Goal: Information Seeking & Learning: Learn about a topic

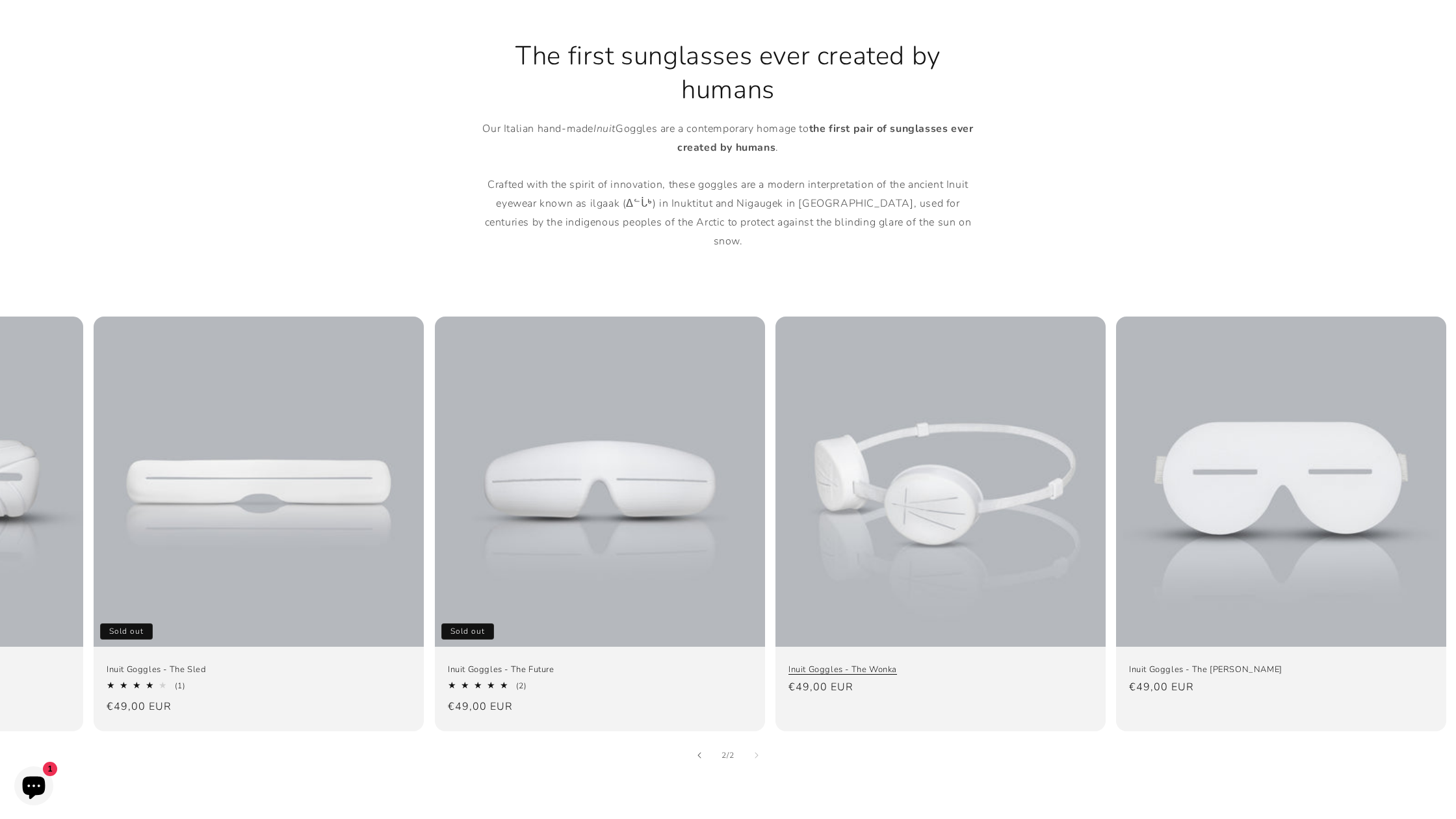
scroll to position [0, 257]
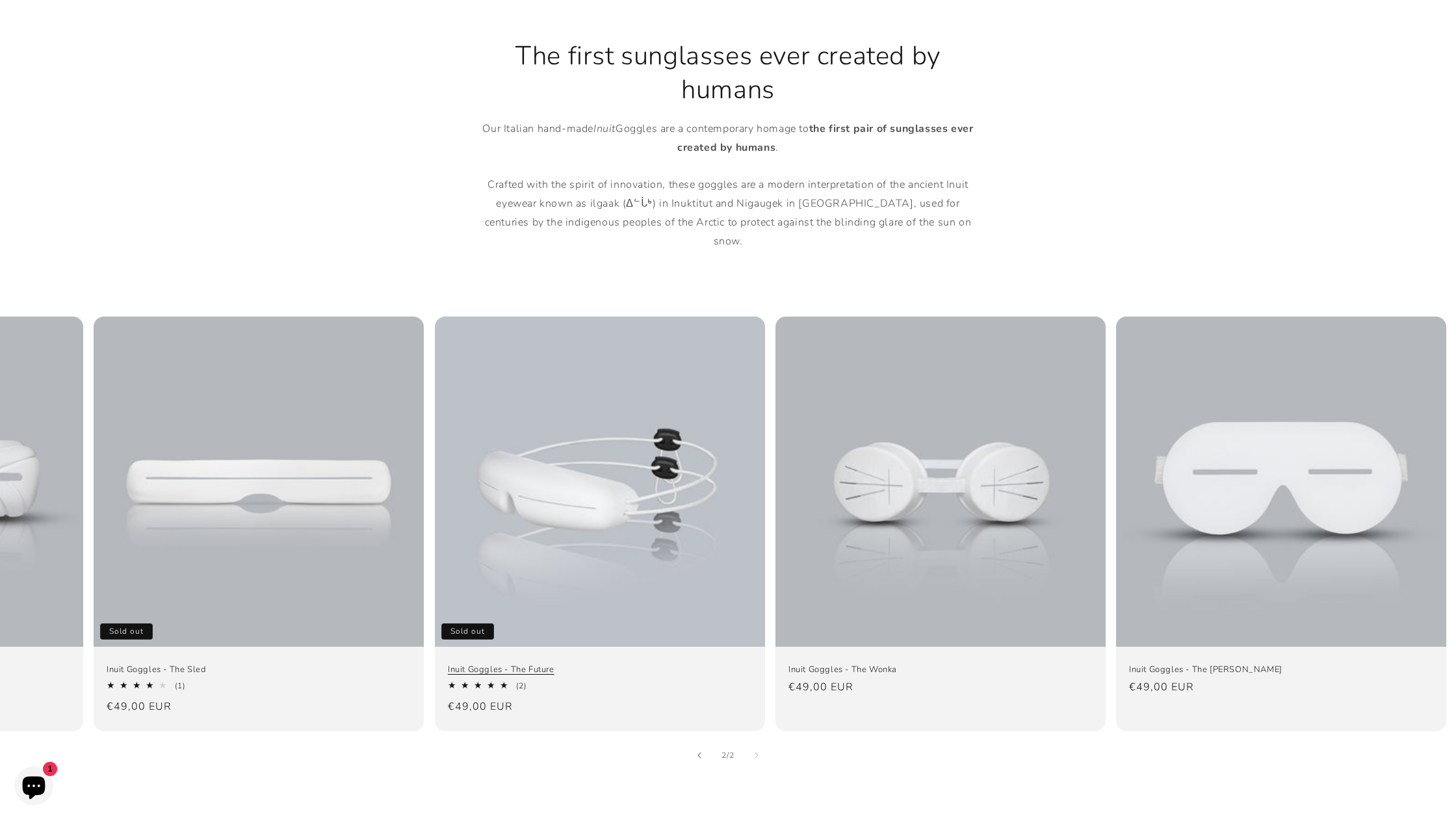
click at [594, 664] on link "Inuit Goggles - The Future" at bounding box center [600, 670] width 304 height 11
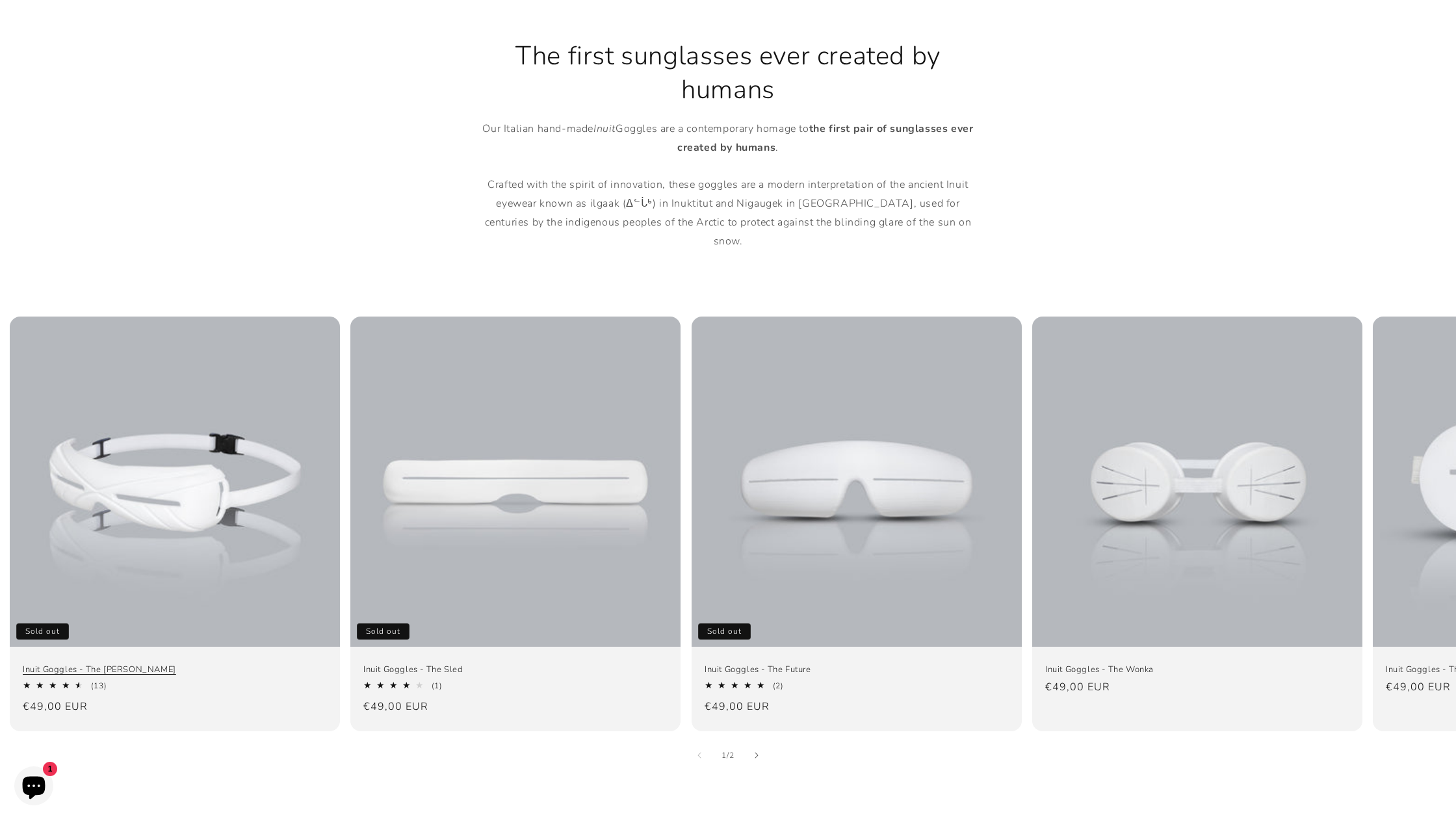
click at [270, 664] on link "Inuit Goggles - The [PERSON_NAME]" at bounding box center [175, 670] width 304 height 11
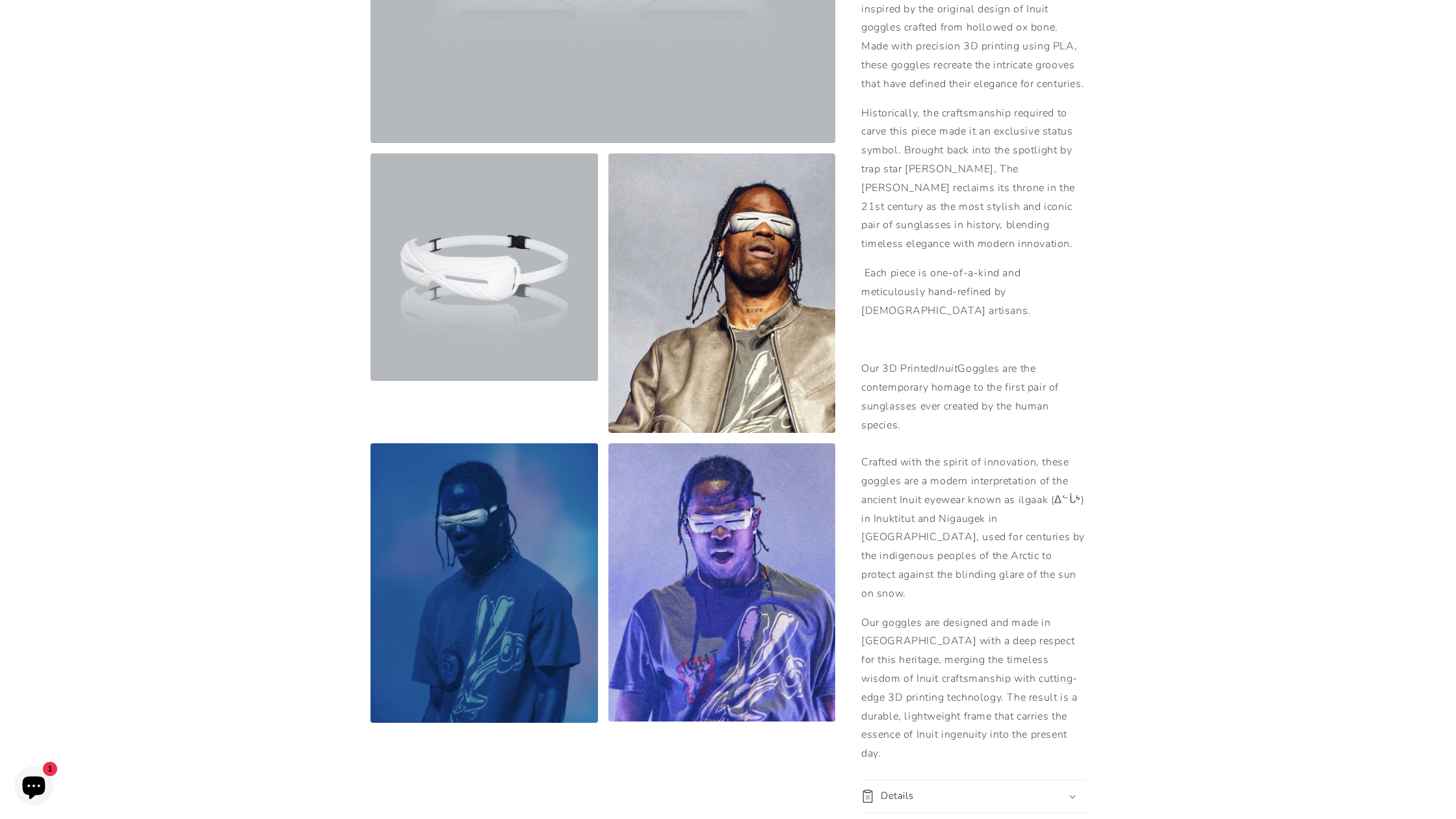
scroll to position [410, 0]
click at [608, 432] on button "Open media 3 in modal" at bounding box center [608, 432] width 0 height 0
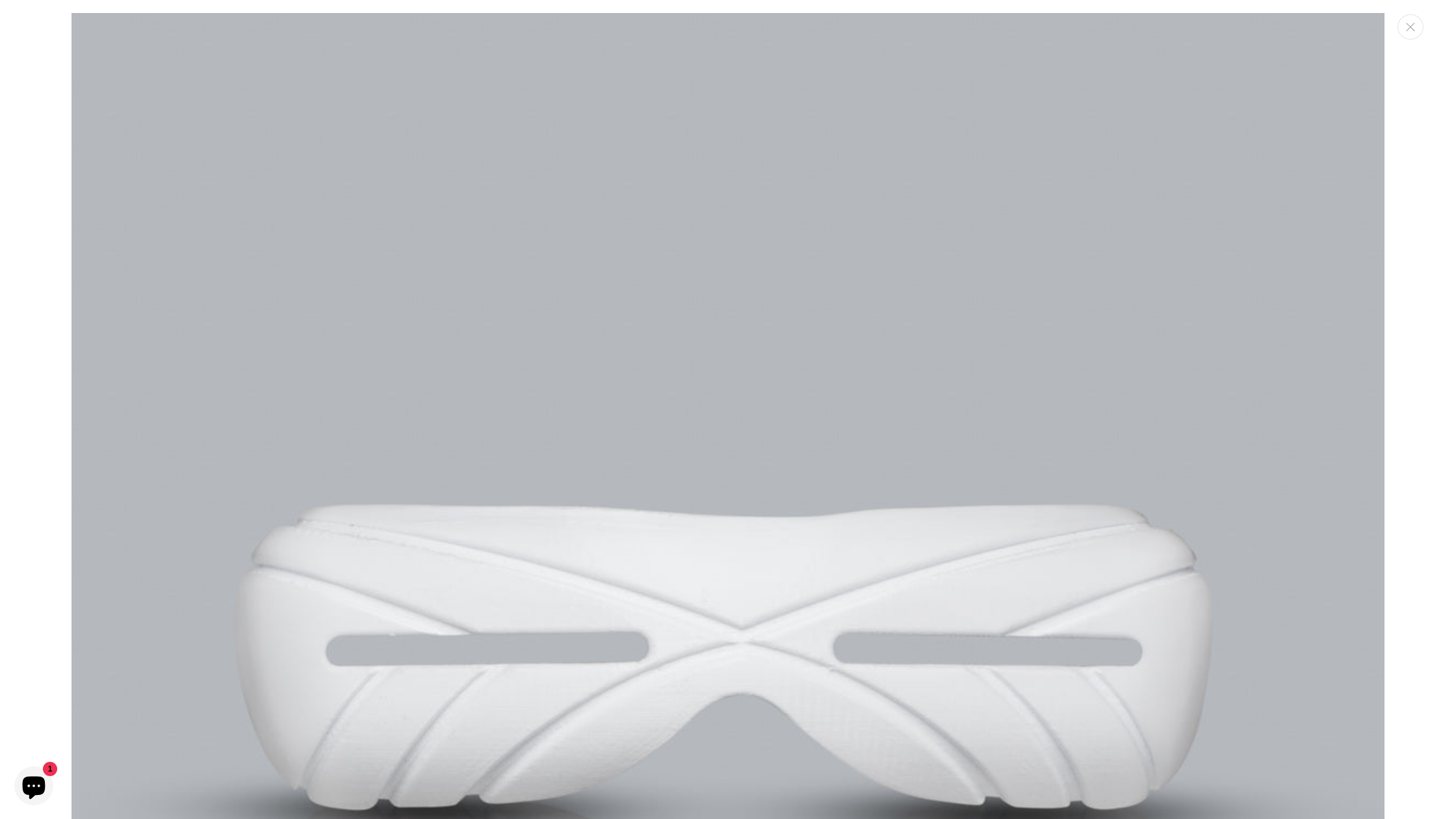
scroll to position [2659, 0]
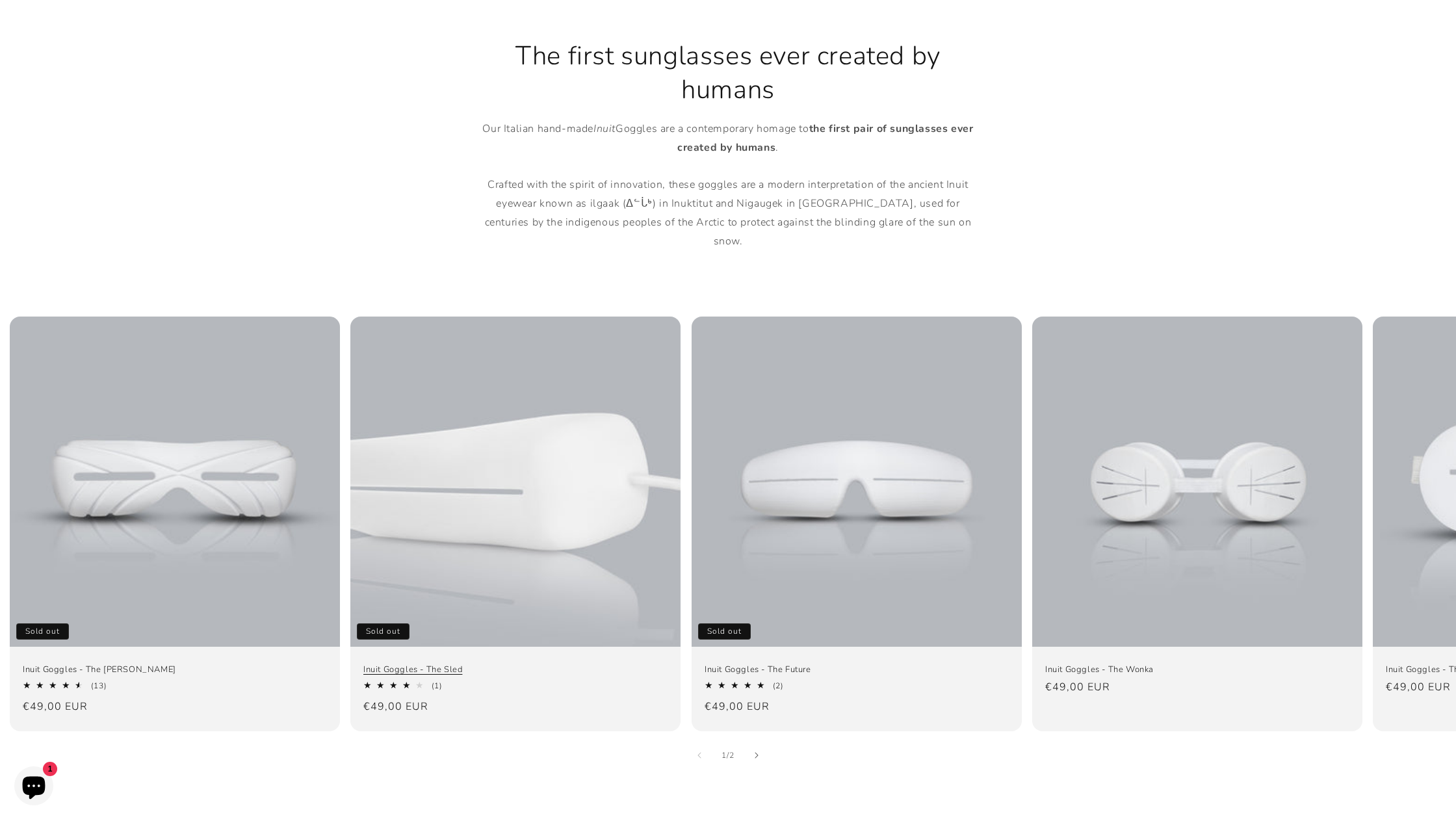
scroll to position [600, 0]
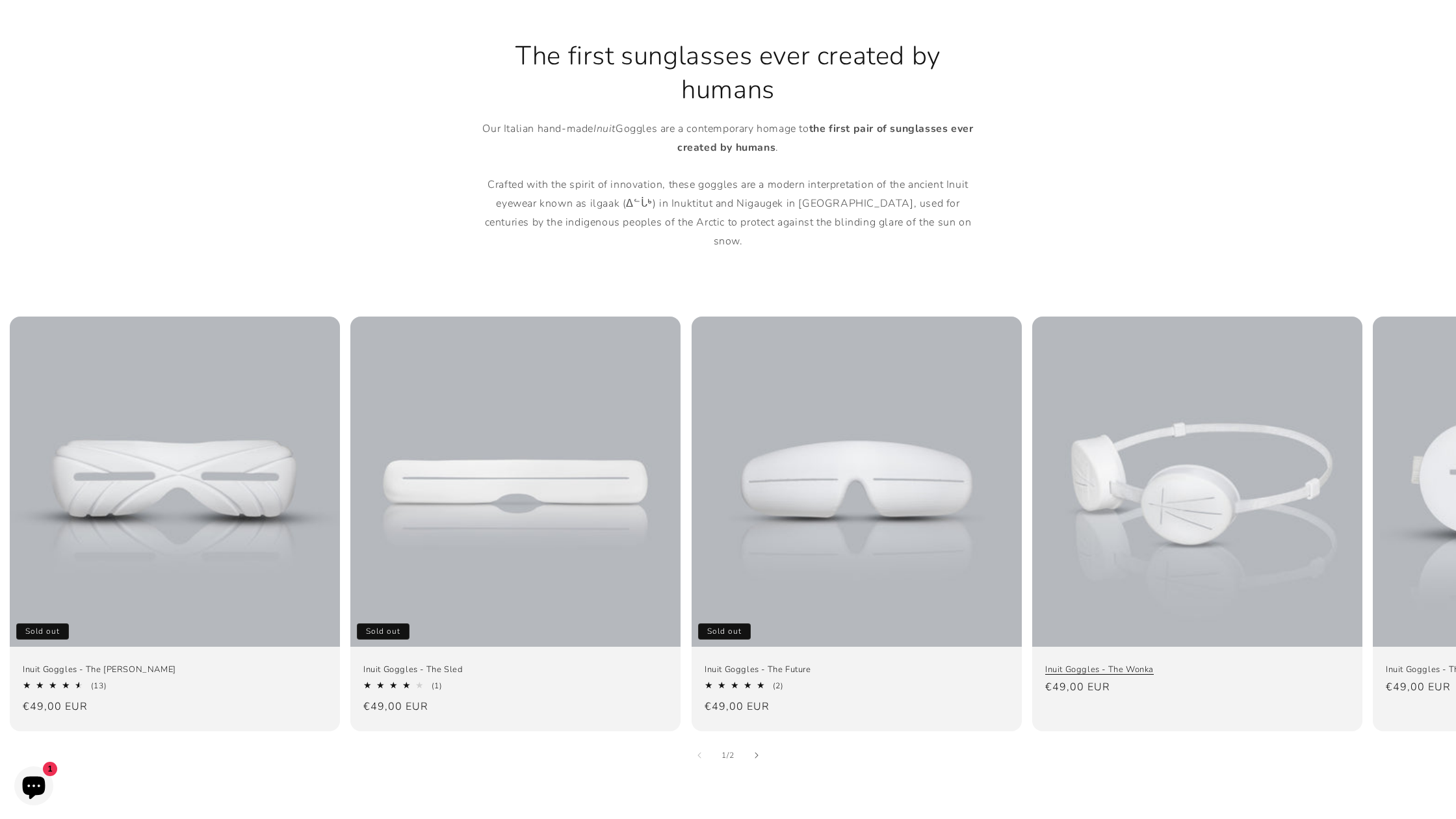
click at [1142, 664] on link "Inuit Goggles - The Wonka" at bounding box center [1197, 670] width 304 height 11
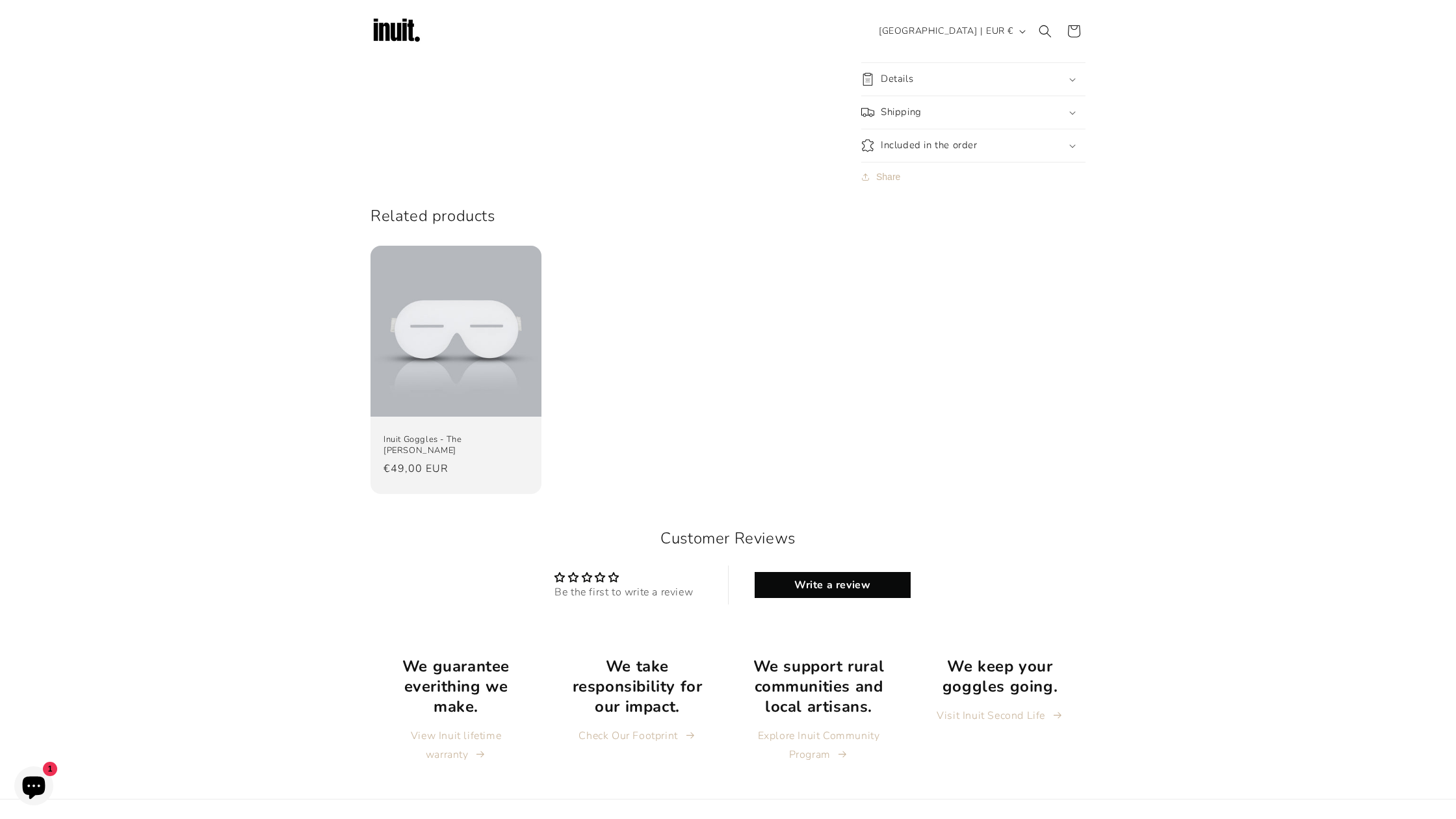
scroll to position [1113, 0]
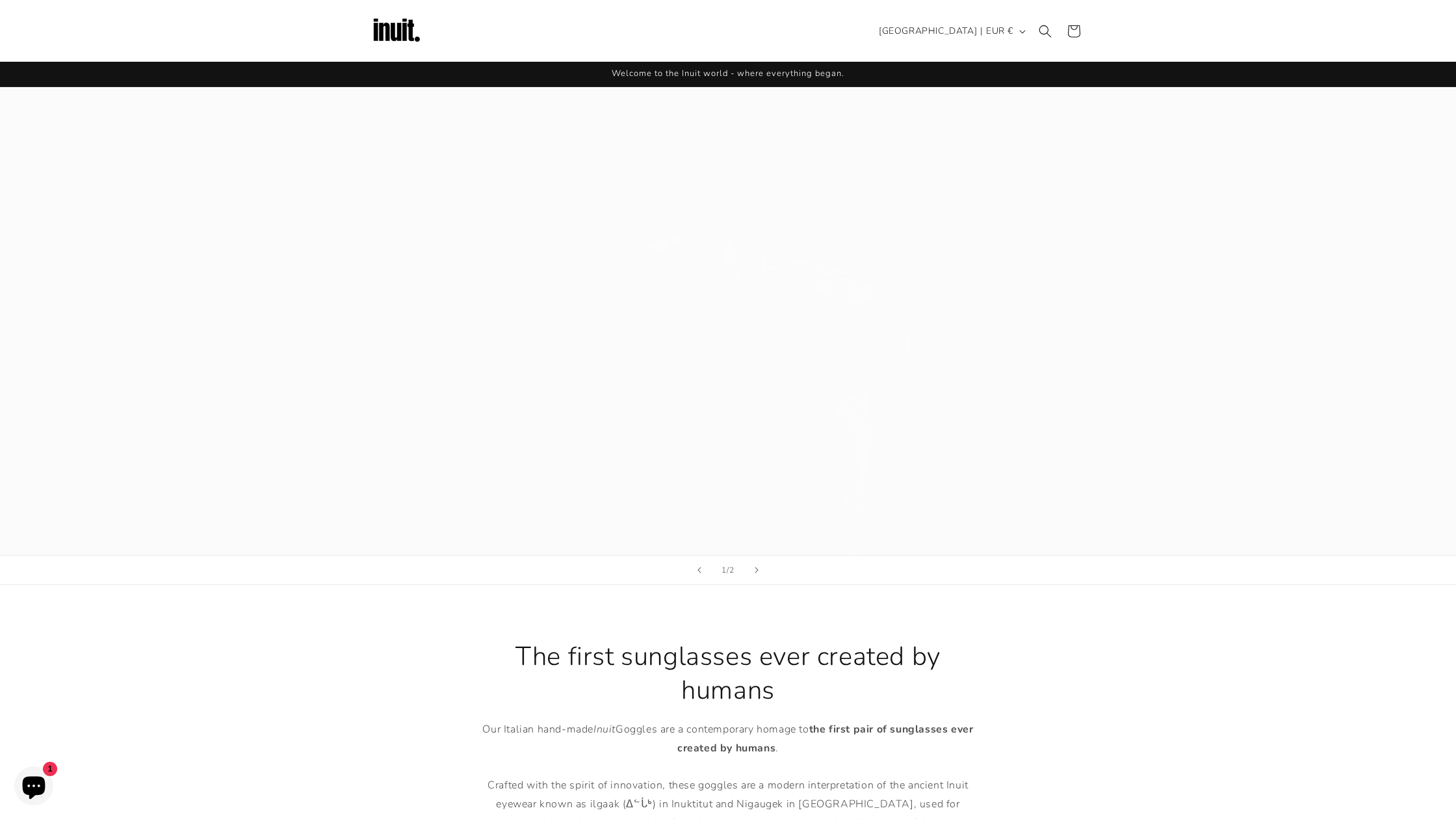
scroll to position [600, 0]
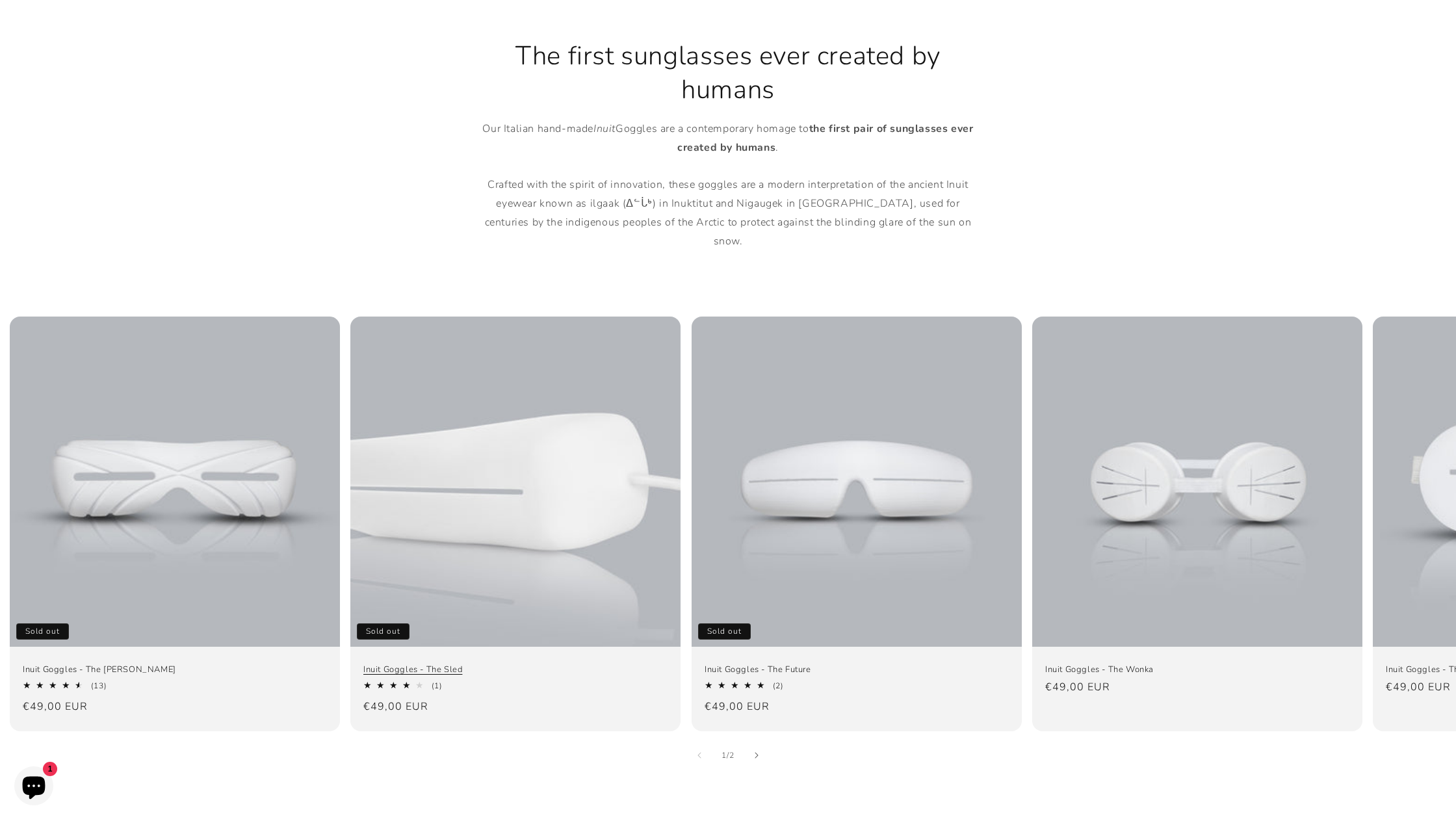
click at [566, 664] on link "Inuit Goggles - The Sled" at bounding box center [516, 670] width 304 height 11
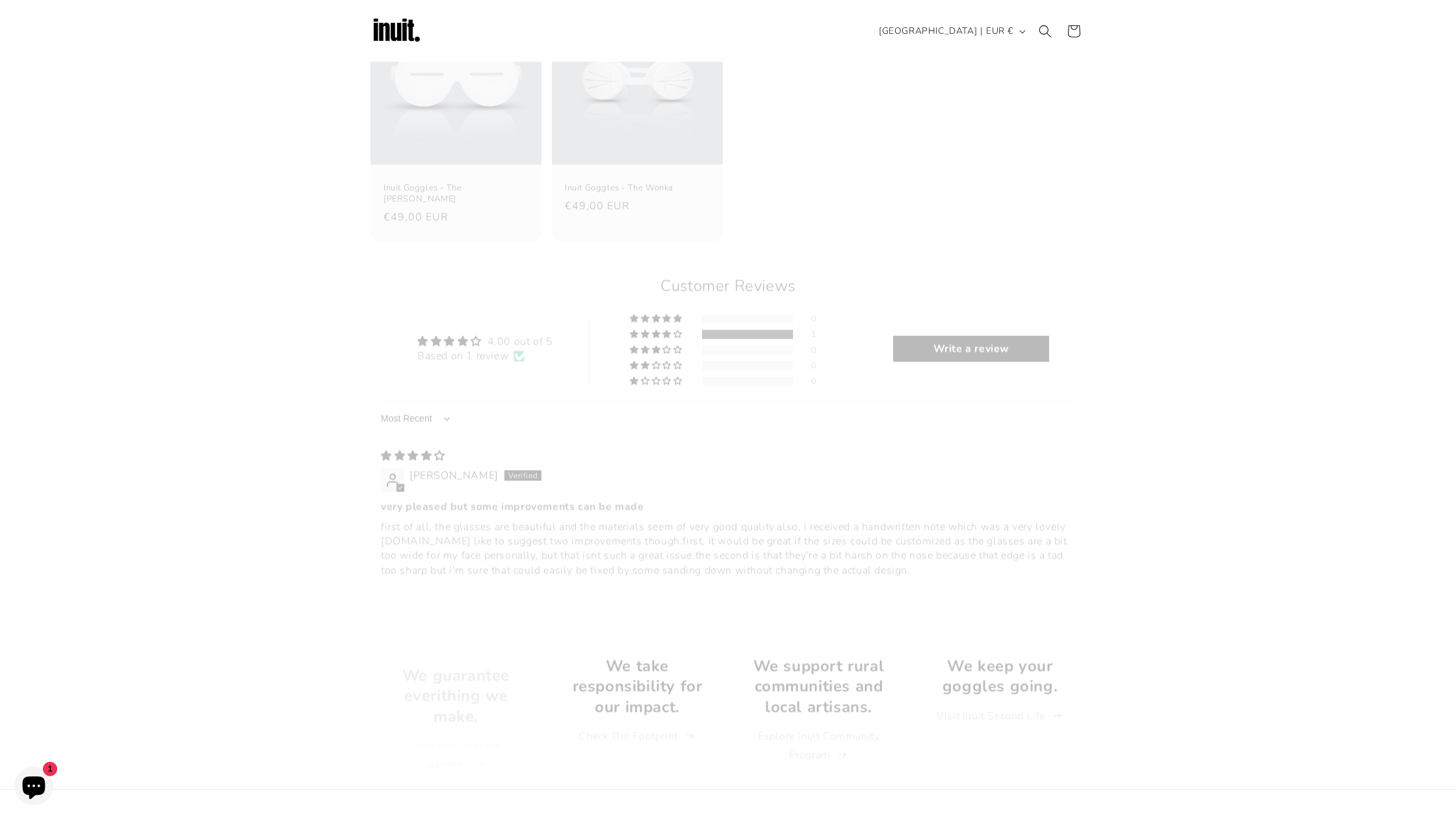
scroll to position [1326, 0]
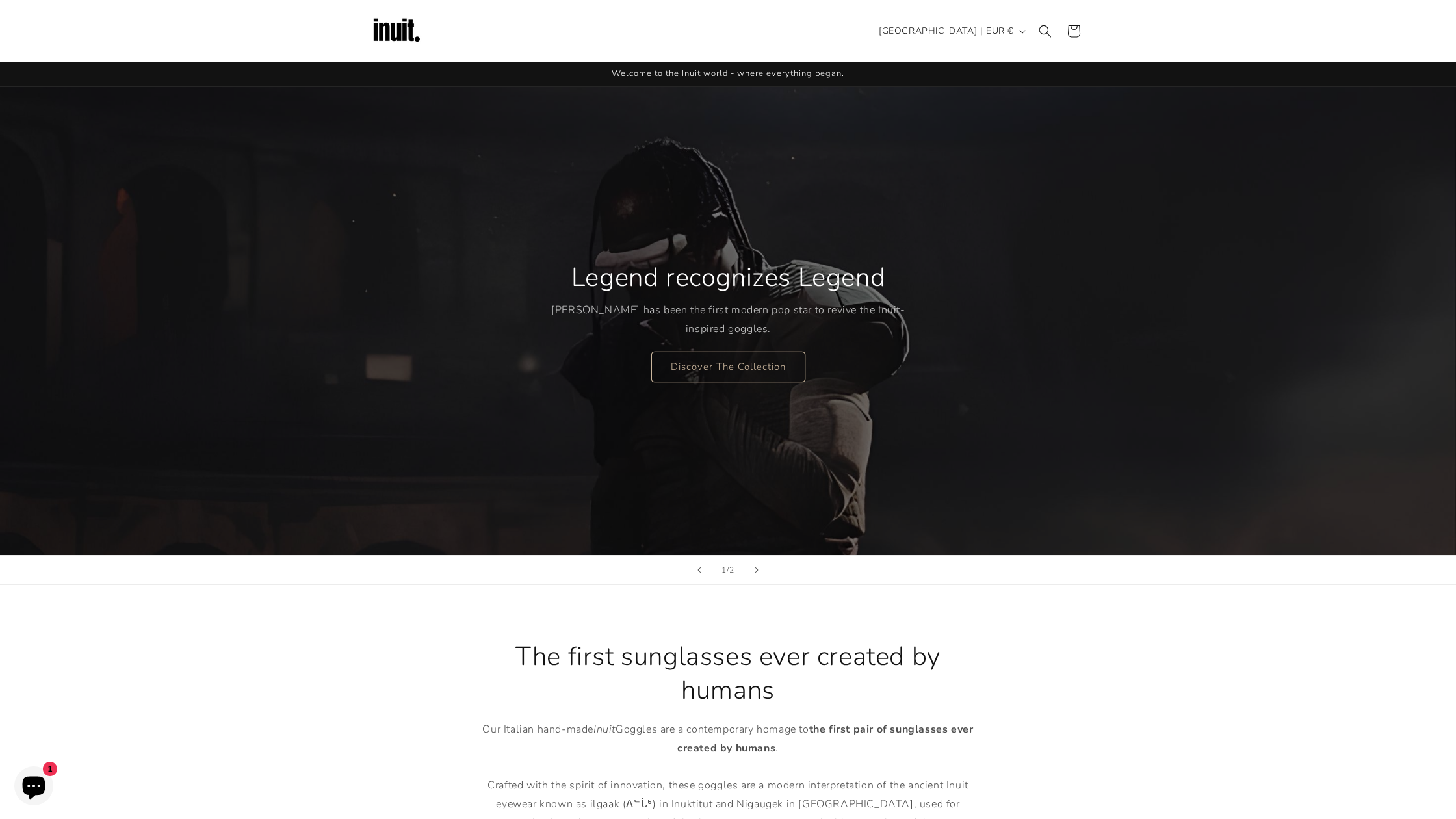
scroll to position [600, 0]
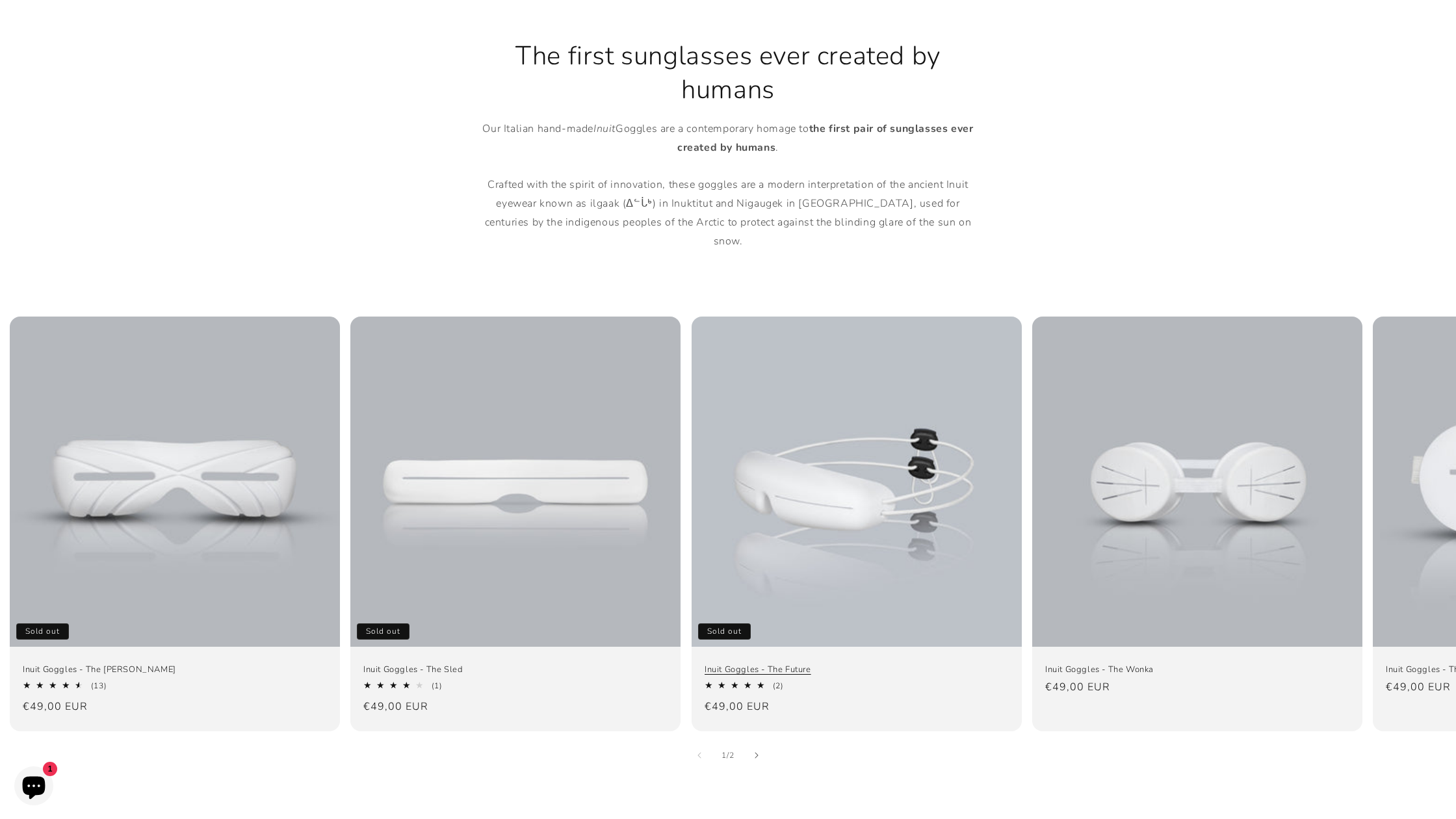
click at [839, 664] on link "Inuit Goggles - The Future" at bounding box center [856, 670] width 304 height 11
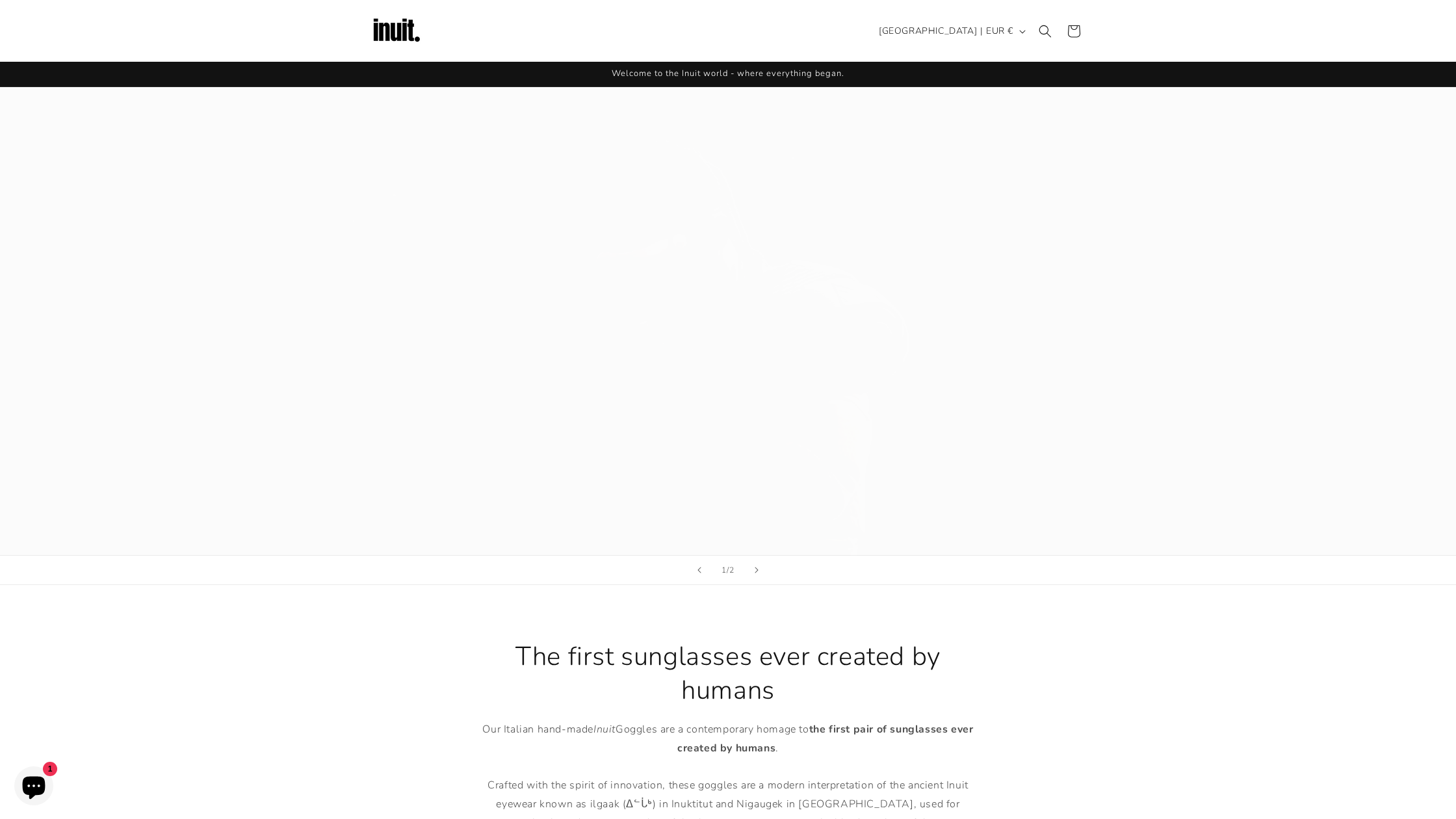
scroll to position [600, 0]
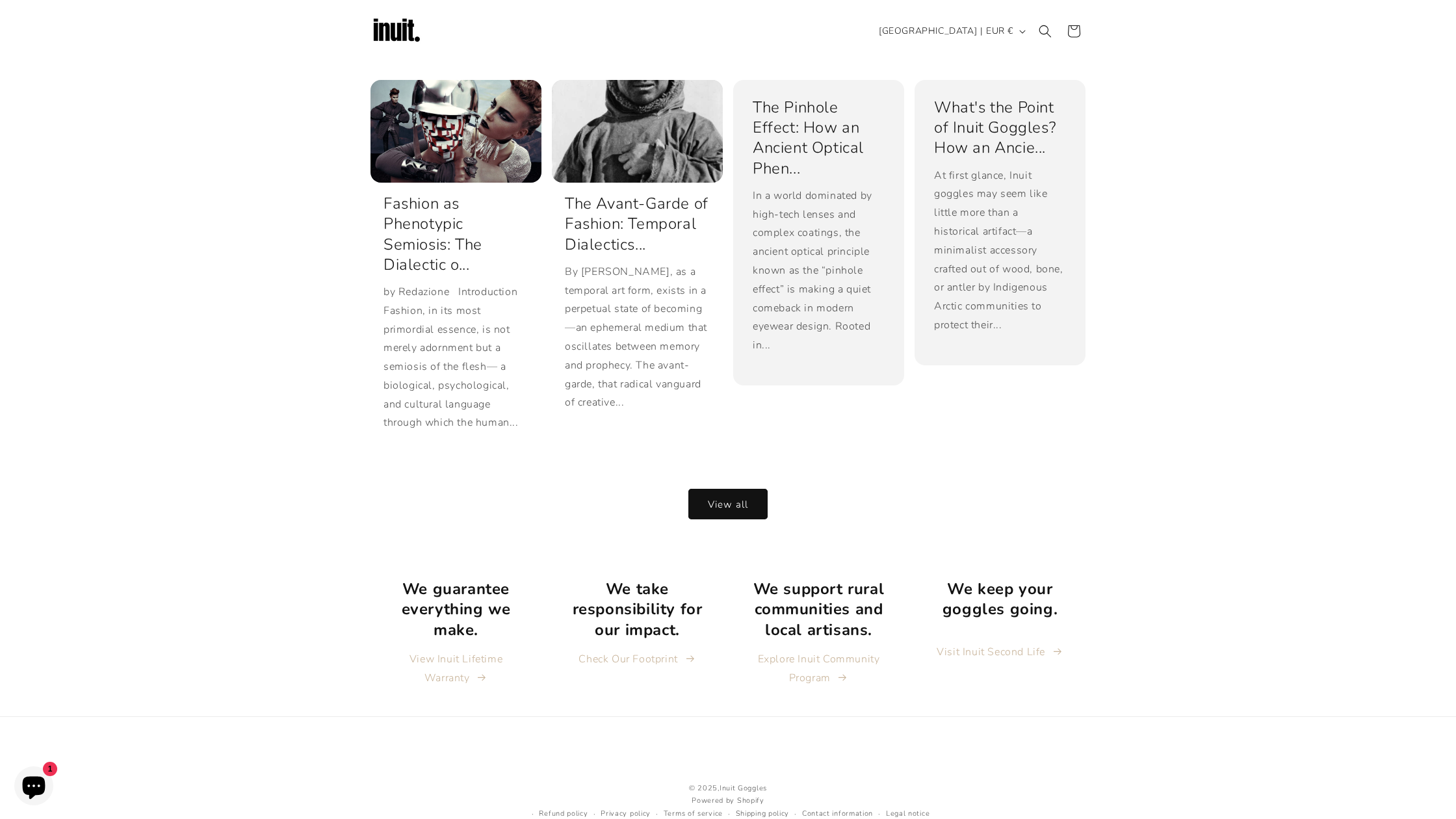
scroll to position [2814, 0]
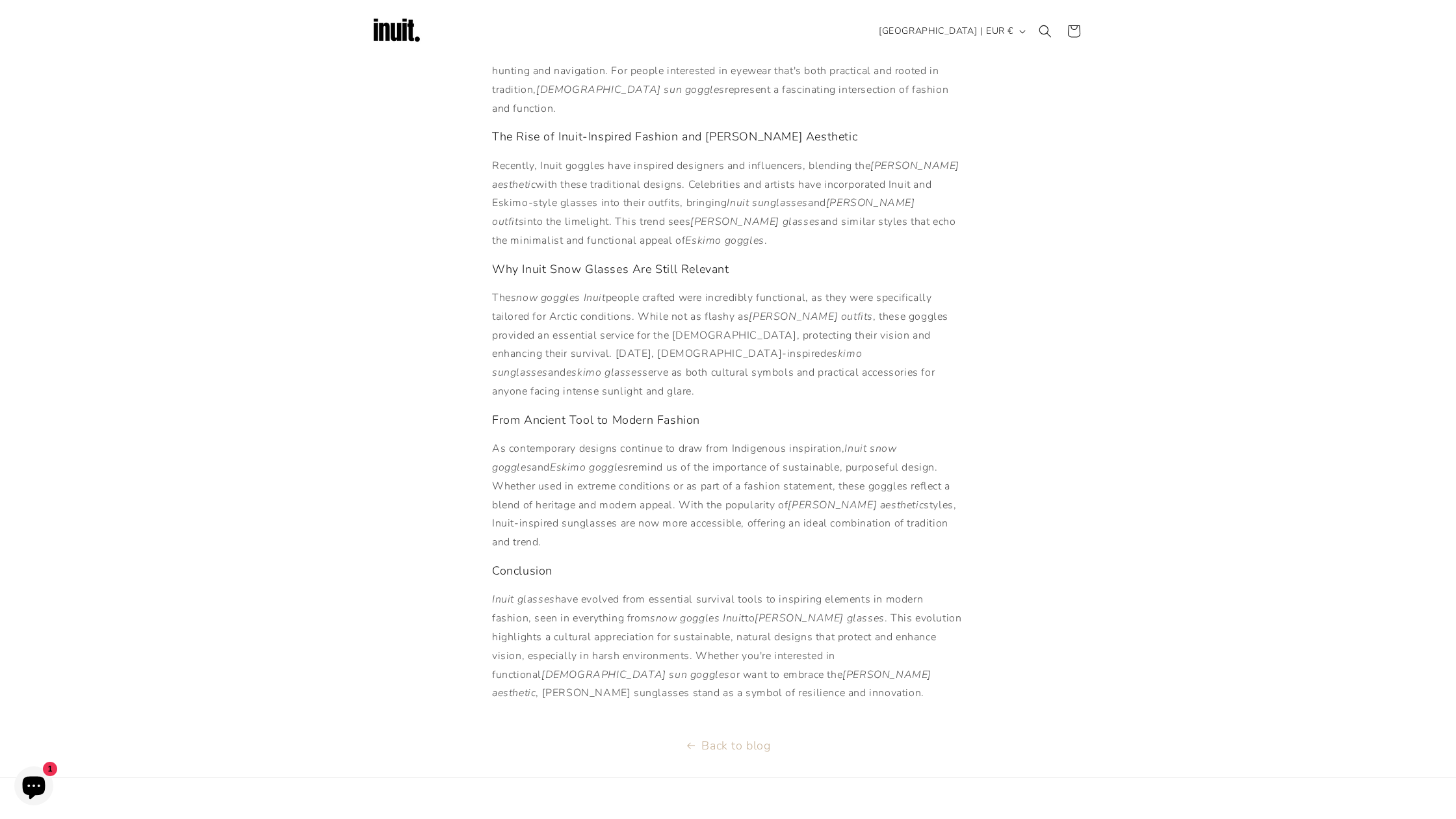
scroll to position [538, 0]
